Goal: Task Accomplishment & Management: Manage account settings

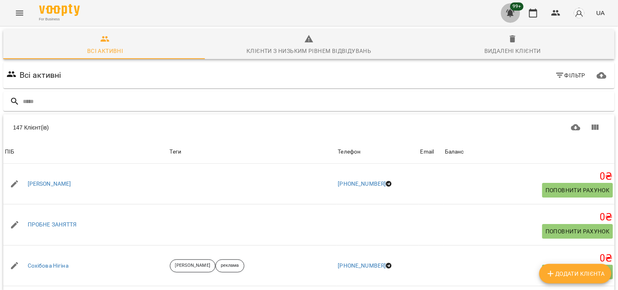
click at [510, 10] on icon "button" at bounding box center [510, 13] width 10 height 10
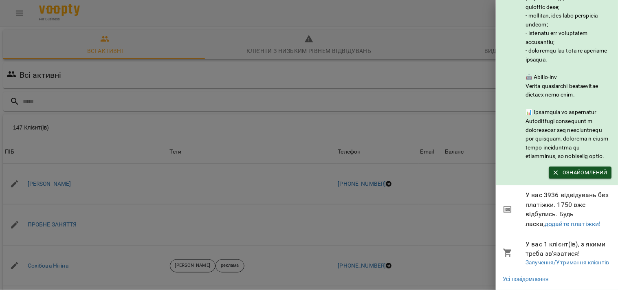
scroll to position [155, 0]
click at [585, 168] on span "Ознайомлений" at bounding box center [580, 172] width 55 height 9
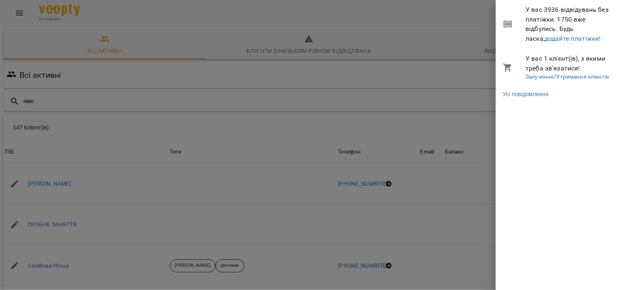
scroll to position [0, 0]
click at [463, 121] on div at bounding box center [309, 145] width 618 height 290
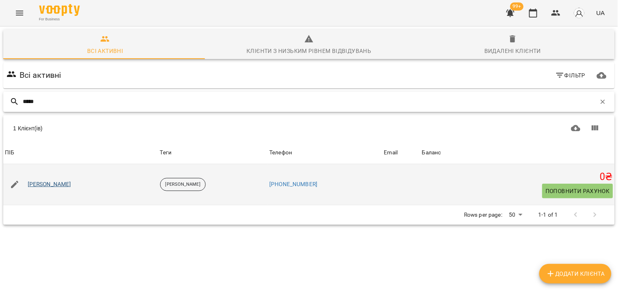
type input "*****"
click at [62, 185] on link "[PERSON_NAME]" at bounding box center [50, 184] width 44 height 8
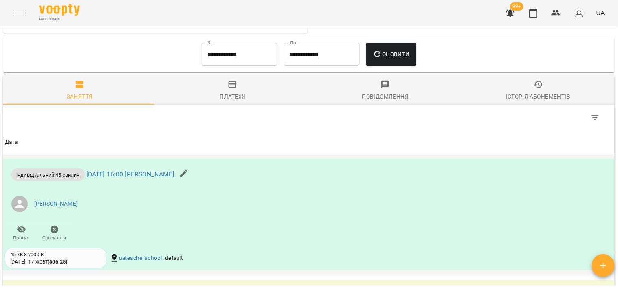
scroll to position [443, 0]
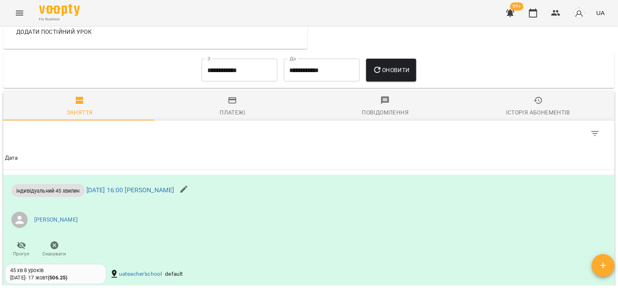
drag, startPoint x: 517, startPoint y: 153, endPoint x: 534, endPoint y: 115, distance: 41.6
click at [533, 115] on div "Історія абонементів" at bounding box center [538, 113] width 64 height 10
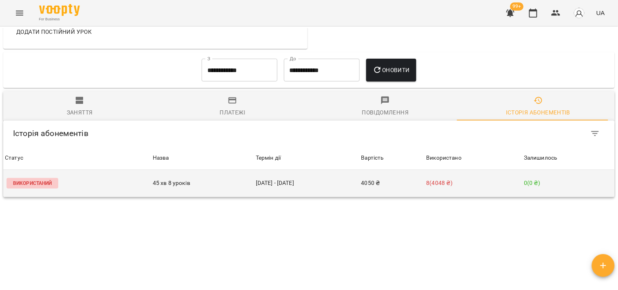
click at [470, 187] on p "8 ( 4048 ₴ )" at bounding box center [473, 183] width 94 height 9
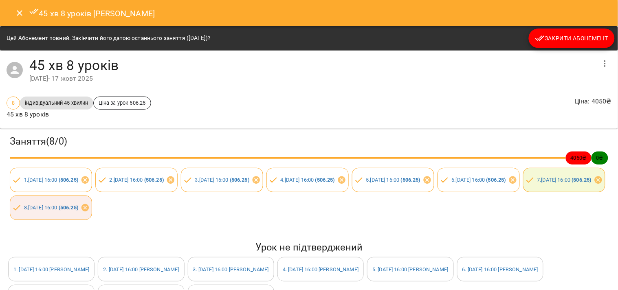
click at [433, 203] on div "Заняття ( 8 / 0 ) 4050 ₴ 0 ₴ 1 . [DATE] 16:00 ( 506.25 ) 2 . [DATE] 16:00 ( 506…" at bounding box center [308, 177] width 621 height 101
click at [17, 21] on button "Close" at bounding box center [20, 13] width 20 height 20
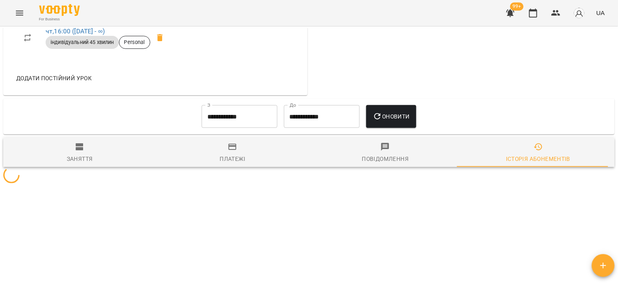
scroll to position [398, 0]
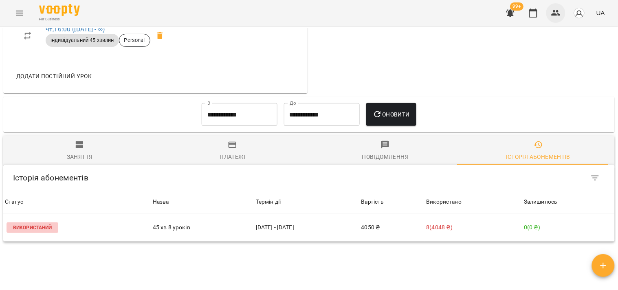
click at [553, 17] on icon "button" at bounding box center [556, 13] width 10 height 10
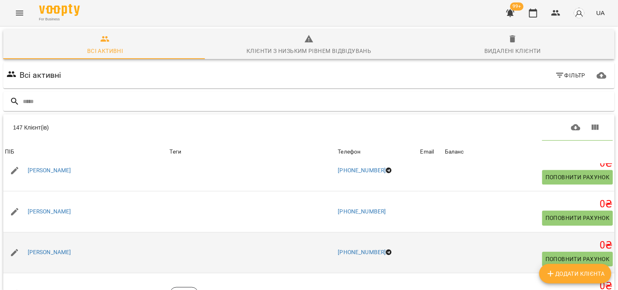
scroll to position [588, 0]
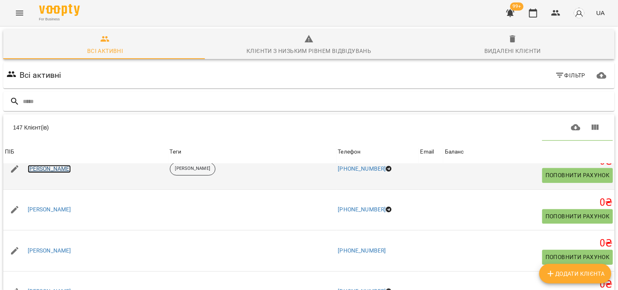
click at [66, 173] on link "[PERSON_NAME]" at bounding box center [50, 169] width 44 height 8
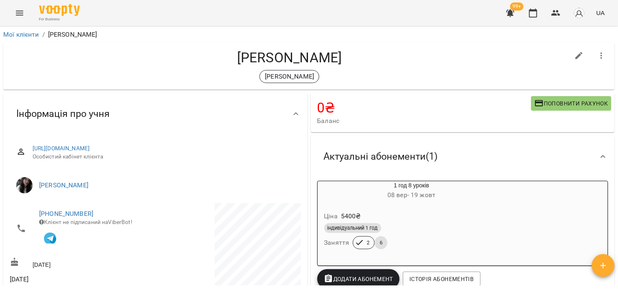
click at [419, 224] on div "індивідуальний 1 год" at bounding box center [411, 228] width 175 height 10
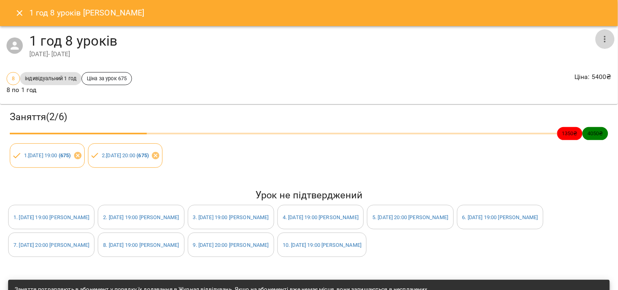
click at [600, 34] on icon "button" at bounding box center [605, 39] width 10 height 10
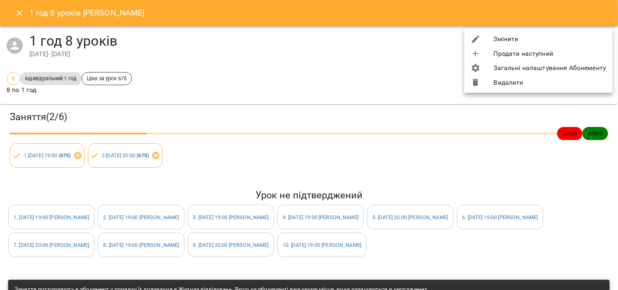
click at [556, 41] on li "Змінити" at bounding box center [538, 39] width 148 height 15
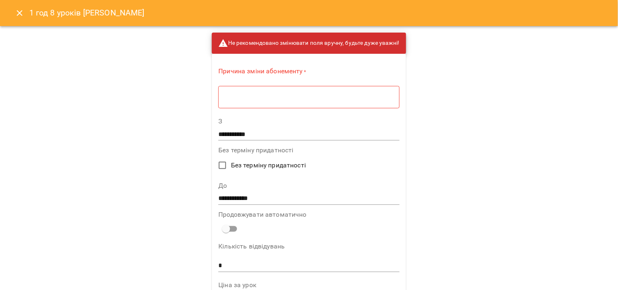
click at [354, 97] on textarea at bounding box center [308, 97] width 169 height 8
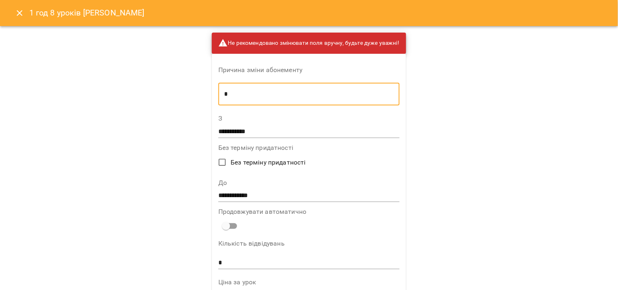
type textarea "*"
click at [315, 200] on input "**********" at bounding box center [308, 195] width 181 height 13
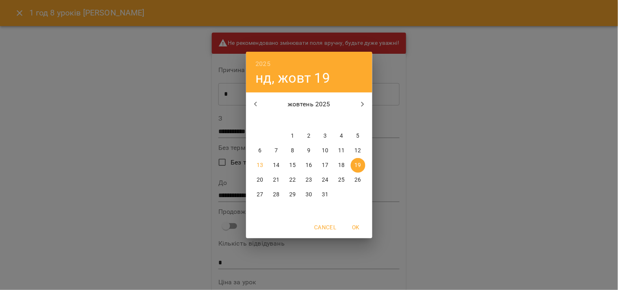
click at [328, 194] on p "31" at bounding box center [325, 195] width 7 height 8
type input "**********"
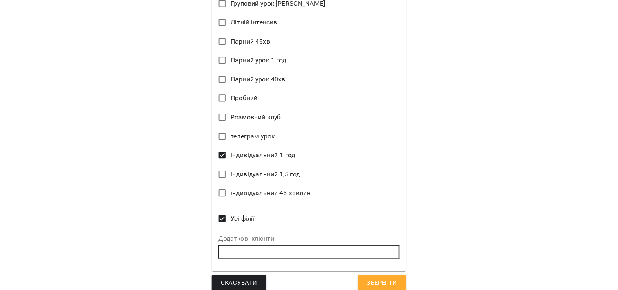
scroll to position [474, 0]
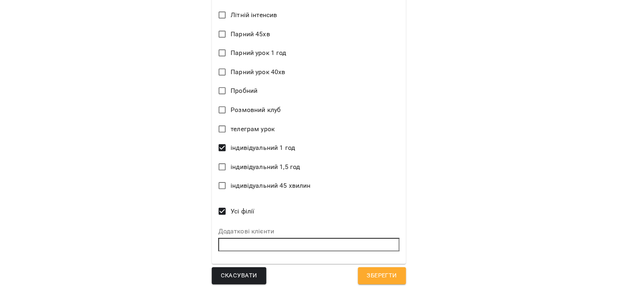
click at [397, 274] on button "Зберегти" at bounding box center [382, 275] width 48 height 17
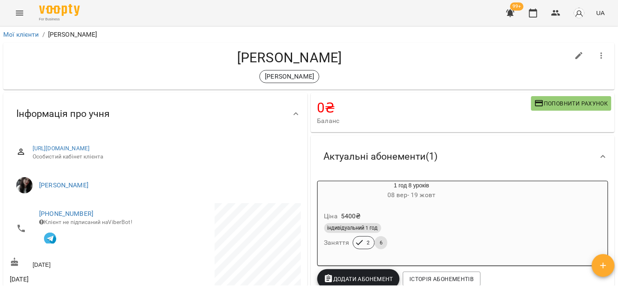
click at [546, 68] on div "[PERSON_NAME] [PERSON_NAME]" at bounding box center [290, 66] width 560 height 34
click at [497, 77] on div "[PERSON_NAME]" at bounding box center [290, 76] width 560 height 13
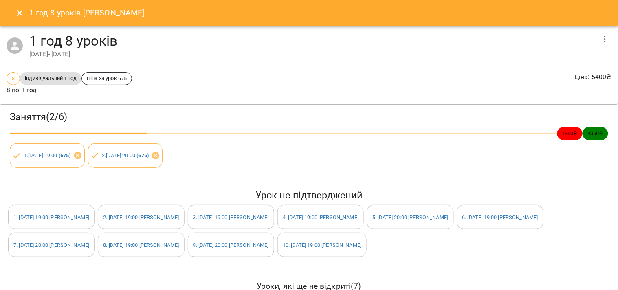
click at [13, 17] on button "Close" at bounding box center [20, 13] width 20 height 20
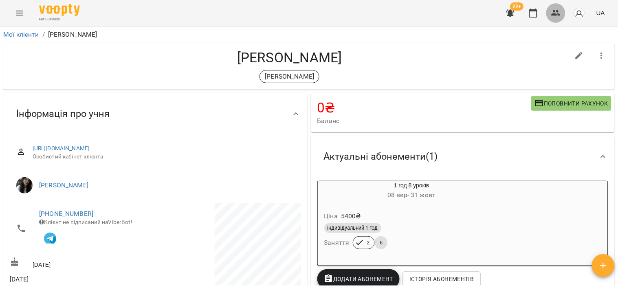
click at [551, 13] on button "button" at bounding box center [556, 13] width 20 height 20
